Goal: Navigation & Orientation: Find specific page/section

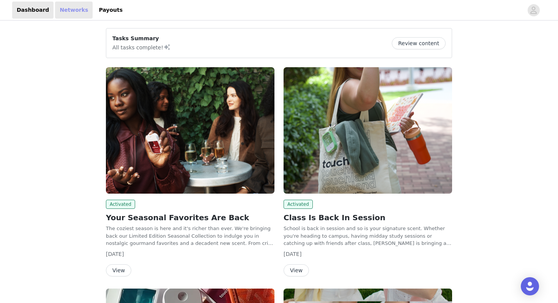
click at [65, 7] on link "Networks" at bounding box center [74, 10] width 38 height 17
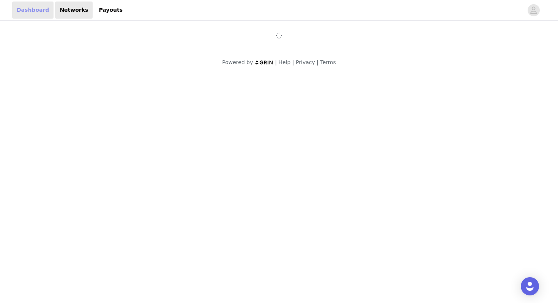
click at [36, 7] on link "Dashboard" at bounding box center [32, 10] width 41 height 17
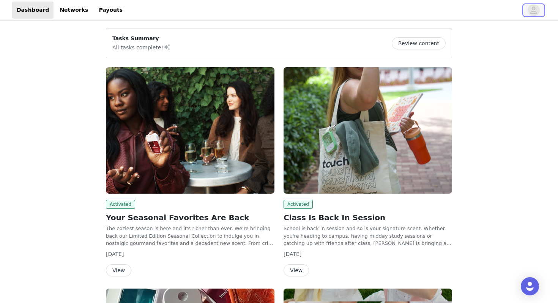
click at [533, 10] on icon "avatar" at bounding box center [533, 10] width 7 height 12
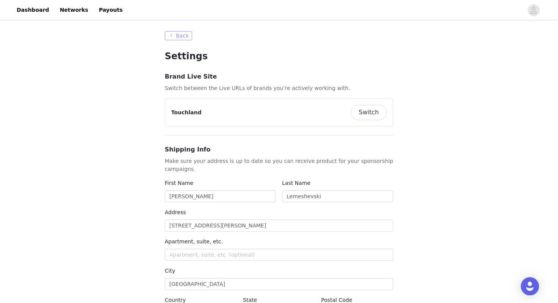
click at [184, 39] on button "Back" at bounding box center [178, 35] width 27 height 9
click at [177, 33] on button "Back" at bounding box center [178, 35] width 27 height 9
